Goal: Task Accomplishment & Management: Manage account settings

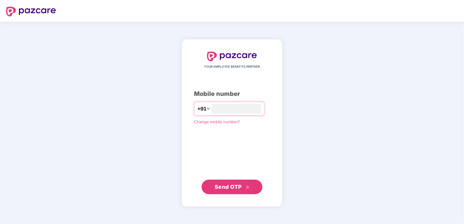
click at [222, 184] on span "Send OTP" at bounding box center [228, 187] width 27 height 6
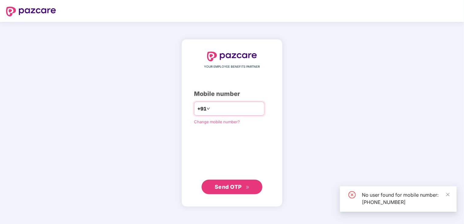
click at [261, 108] on input "**********" at bounding box center [236, 109] width 50 height 10
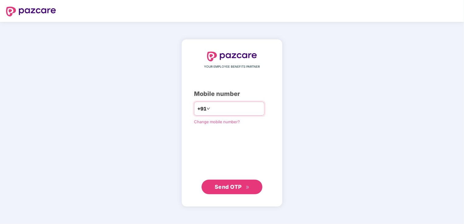
type input "*"
type input "**********"
click at [245, 184] on span "Send OTP" at bounding box center [232, 187] width 35 height 9
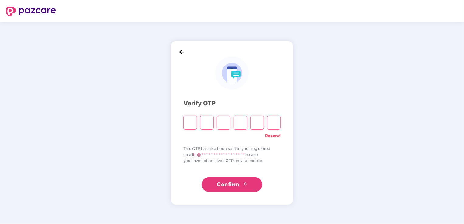
type input "*"
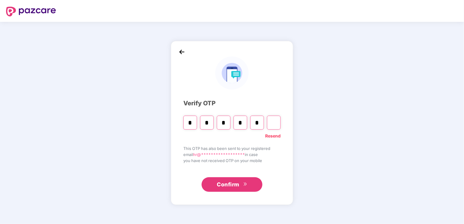
type input "*"
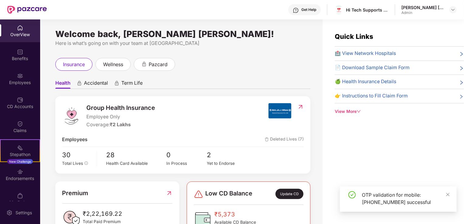
click at [439, 165] on div "Quick Links 🏥 View Network Hospitals 📄 Download Sample Claim Form 🍏 Health Insu…" at bounding box center [392, 131] width 141 height 224
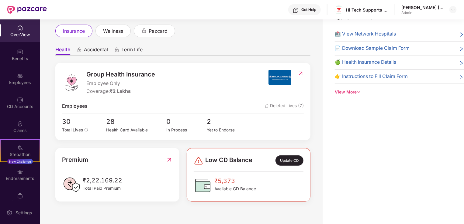
scroll to position [22, 0]
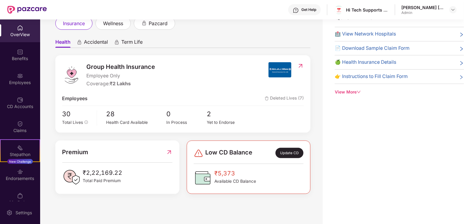
click at [287, 152] on div "Update CD" at bounding box center [289, 153] width 28 height 10
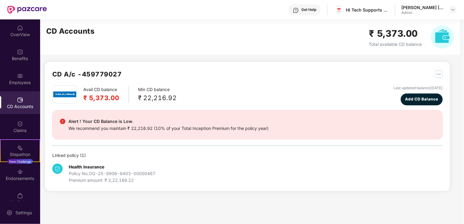
scroll to position [0, 0]
click at [421, 99] on span "Add CD Balance" at bounding box center [421, 99] width 33 height 6
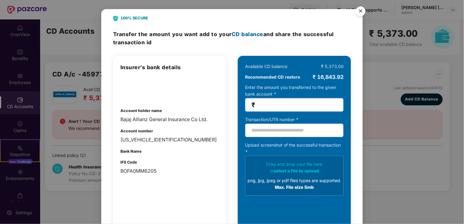
click at [285, 105] on input "number" at bounding box center [296, 105] width 81 height 7
type input "*****"
click at [361, 13] on img "Close" at bounding box center [360, 12] width 17 height 17
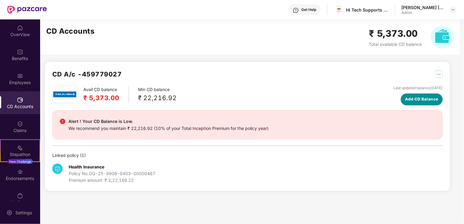
click at [422, 98] on span "Add CD Balance" at bounding box center [421, 99] width 33 height 6
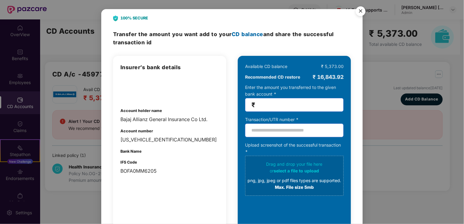
click at [394, 58] on div "100% SECURE Transfer the amount you want add to your CD balance and share the s…" at bounding box center [232, 112] width 464 height 224
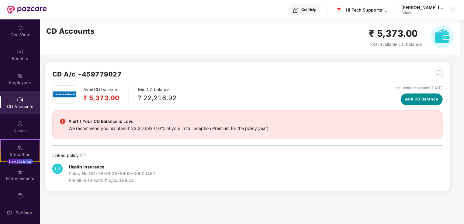
click at [426, 99] on span "Add CD Balance" at bounding box center [421, 99] width 33 height 6
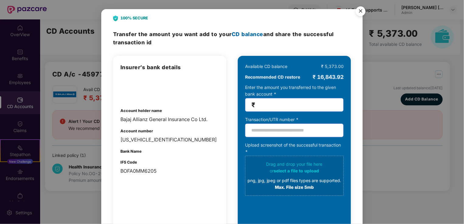
click at [404, 52] on div "100% SECURE Transfer the amount you want add to your CD balance and share the s…" at bounding box center [232, 112] width 464 height 224
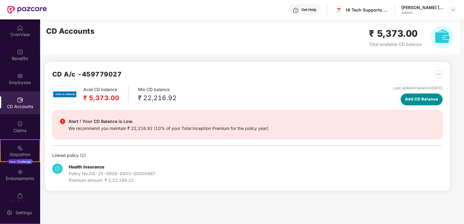
click at [424, 102] on span "Add CD Balance" at bounding box center [421, 99] width 33 height 6
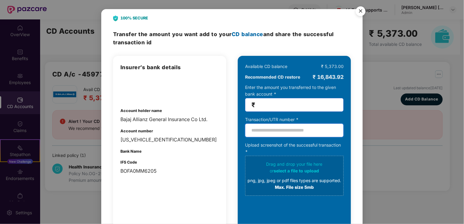
drag, startPoint x: 310, startPoint y: 138, endPoint x: 312, endPoint y: 143, distance: 6.0
click at [312, 142] on div "Available CD balance ₹ 5,373.00 Recommended CD restore ₹ 16,843.92 Enter the am…" at bounding box center [294, 129] width 98 height 133
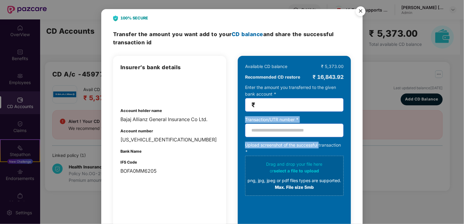
drag, startPoint x: 316, startPoint y: 143, endPoint x: 291, endPoint y: 135, distance: 26.7
click at [291, 135] on div "Available CD balance ₹ 5,373.00 Recommended CD restore ₹ 16,843.92 Enter the am…" at bounding box center [294, 129] width 98 height 133
click at [291, 135] on input "text" at bounding box center [294, 131] width 98 height 14
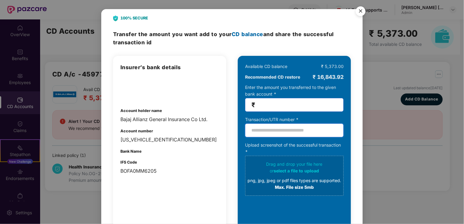
paste input "**********"
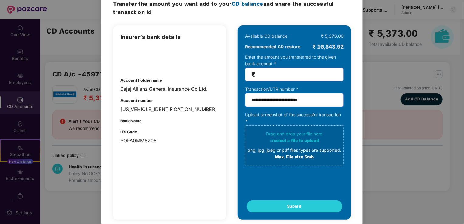
scroll to position [41, 0]
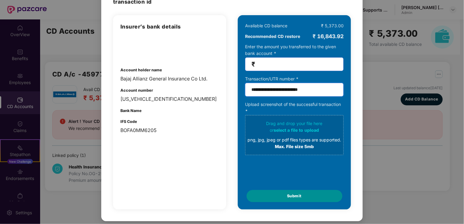
type input "**********"
click at [284, 196] on button "Submit" at bounding box center [294, 196] width 96 height 12
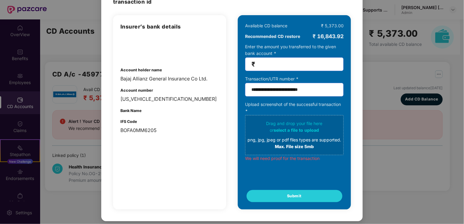
click at [315, 125] on div "Drag and drop your file here or select a file to upload png, jpg, jpeg or pdf f…" at bounding box center [294, 135] width 94 height 30
